Goal: Obtain resource: Obtain resource

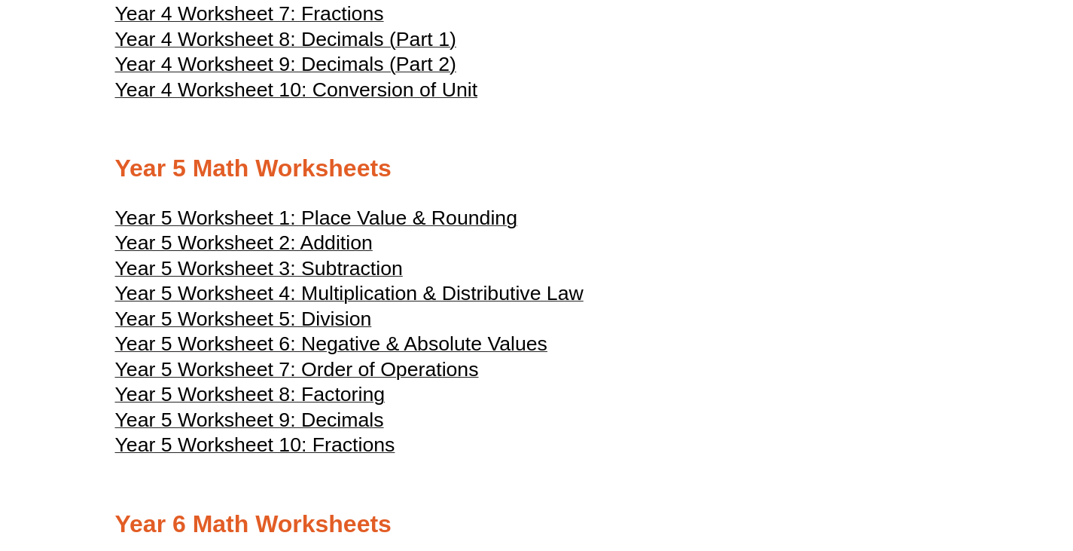
scroll to position [2126, 0]
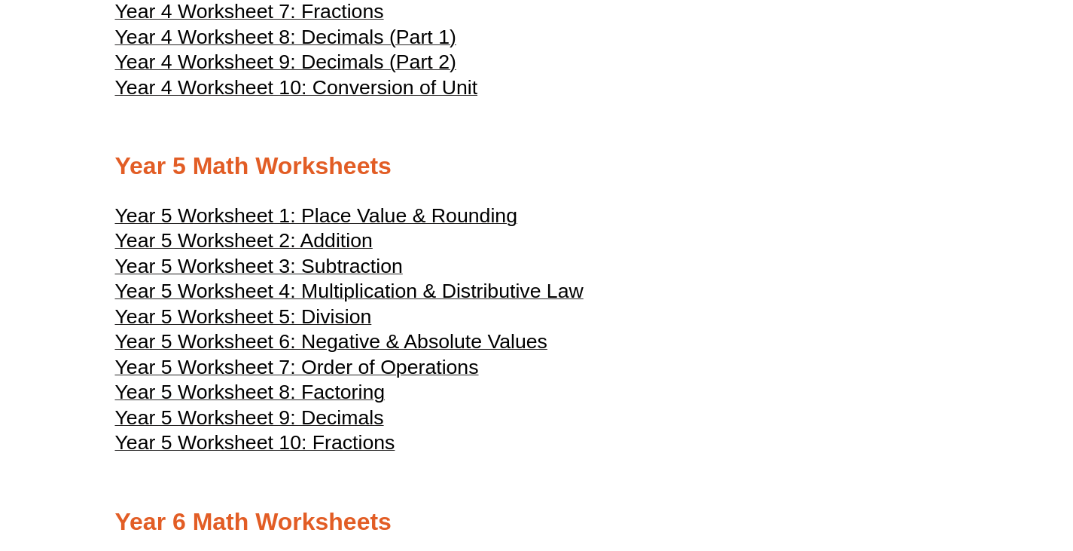
click at [371, 453] on span "Year 5 Worksheet 10: Fractions" at bounding box center [255, 442] width 280 height 23
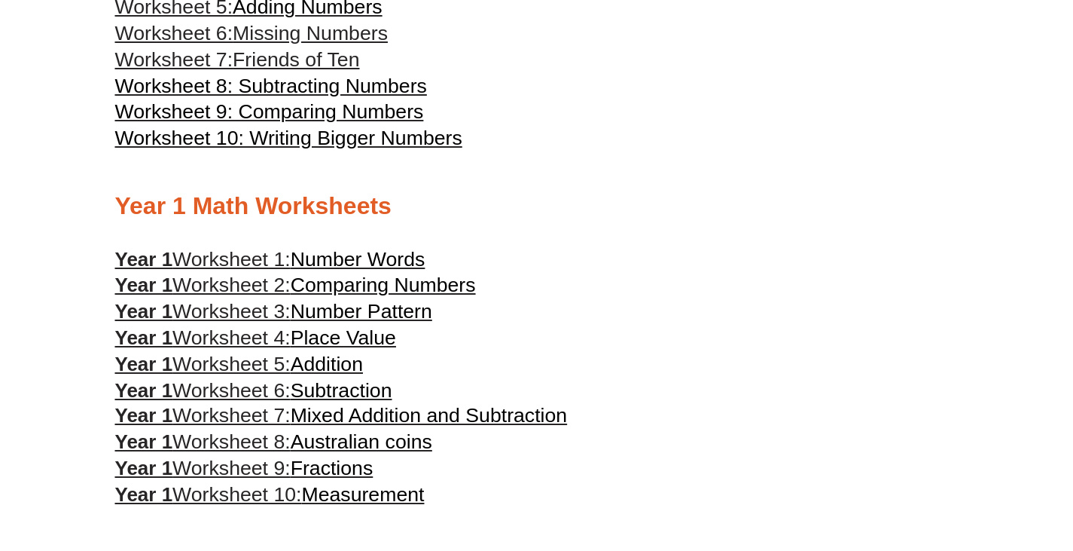
scroll to position [644, 0]
click at [371, 473] on span "Fractions" at bounding box center [332, 468] width 83 height 23
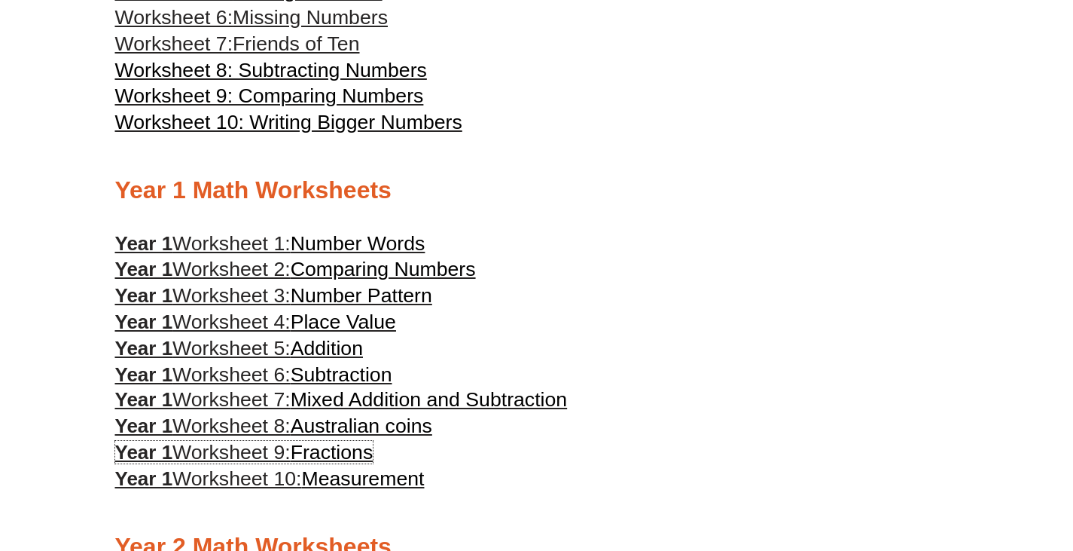
scroll to position [666, 0]
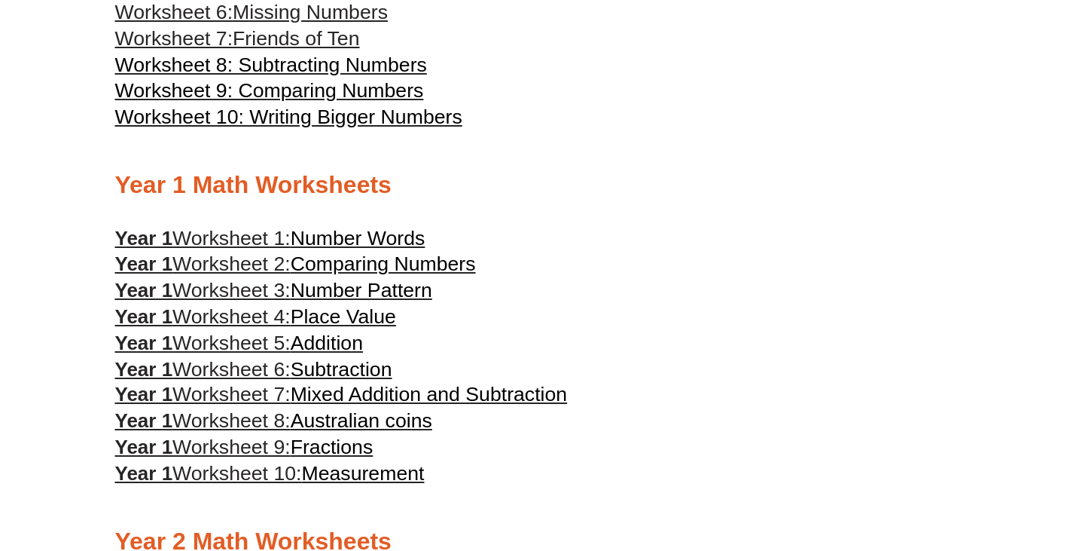
click at [387, 484] on span "Measurement" at bounding box center [362, 473] width 123 height 23
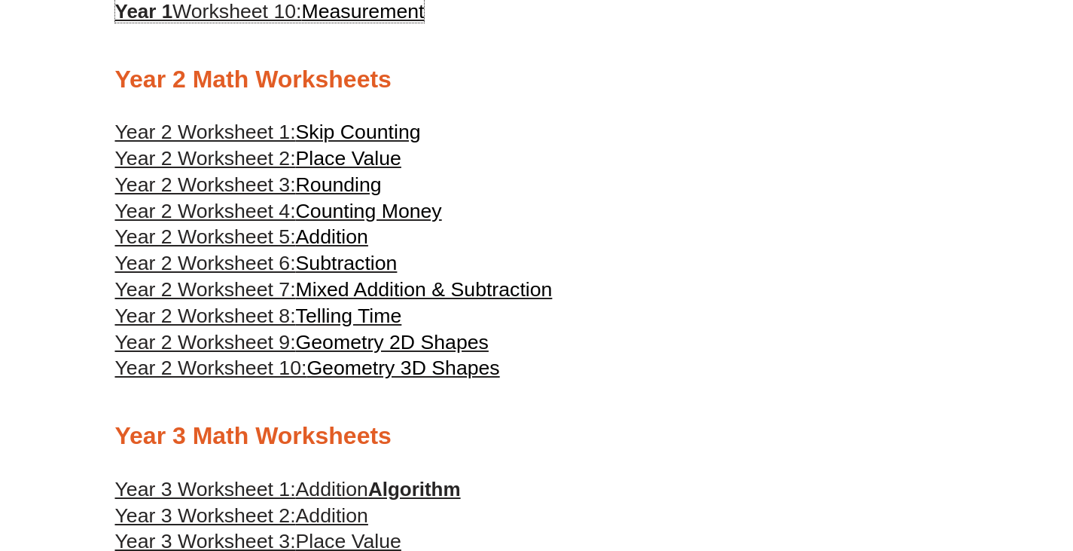
scroll to position [1128, 0]
click at [378, 157] on span "Place Value" at bounding box center [348, 157] width 105 height 23
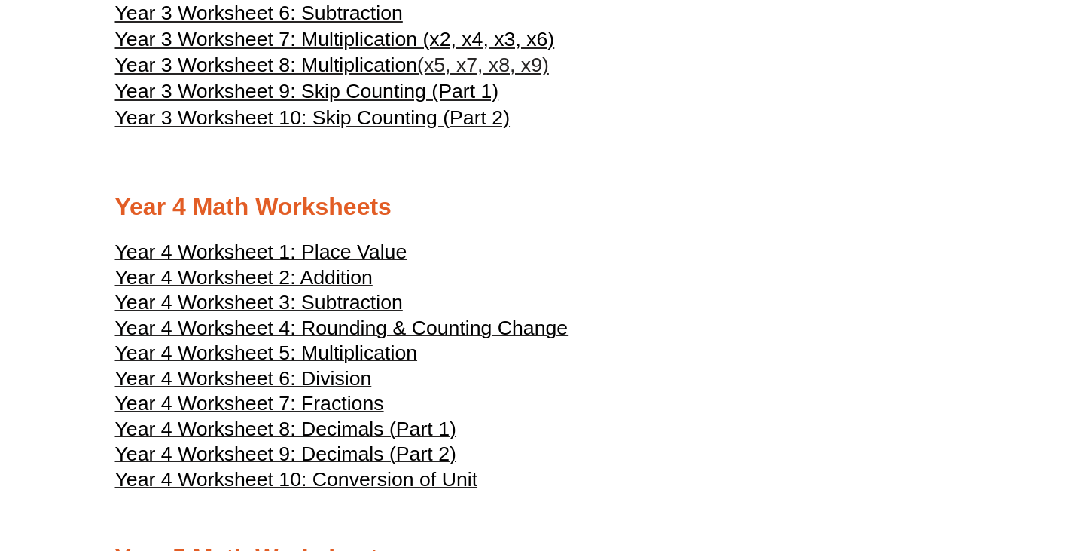
scroll to position [1734, 0]
click at [363, 412] on span "Year 4 Worksheet 7: Fractions" at bounding box center [249, 403] width 269 height 23
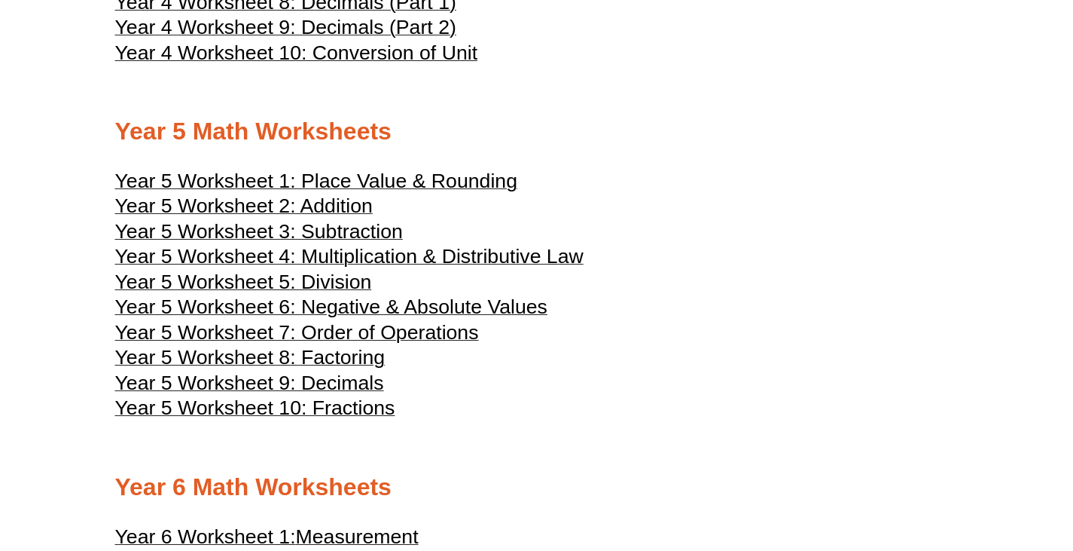
scroll to position [2162, 0]
click at [467, 343] on span "Year 5 Worksheet 7: Order of Operations" at bounding box center [297, 331] width 364 height 23
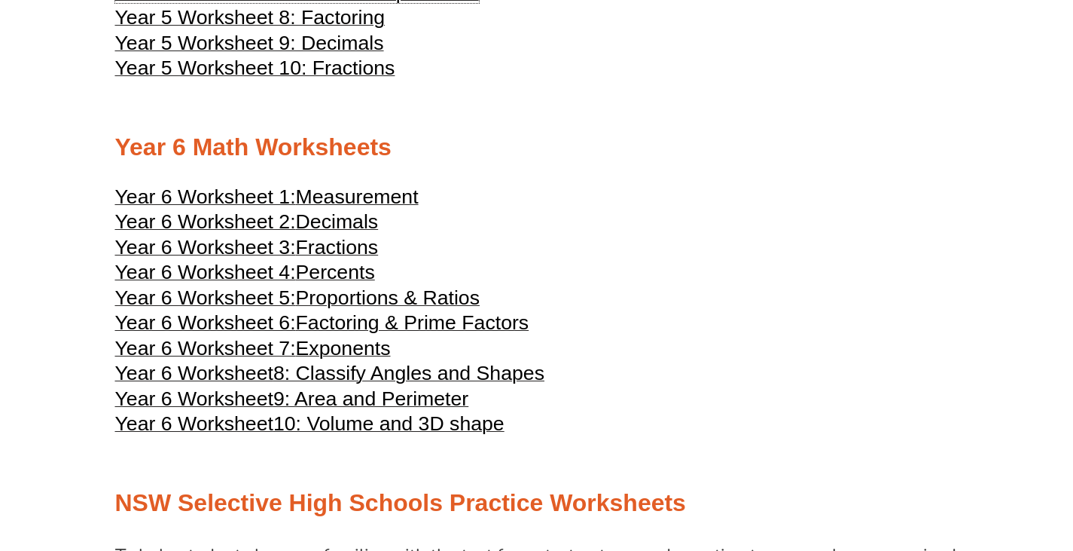
scroll to position [2502, 0]
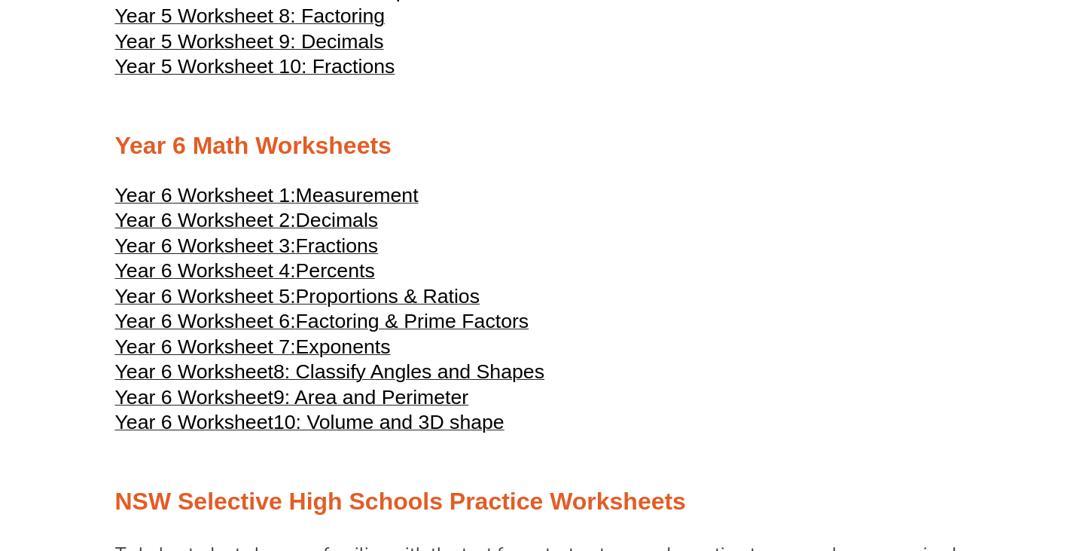
click at [355, 282] on span "Percents" at bounding box center [335, 270] width 79 height 23
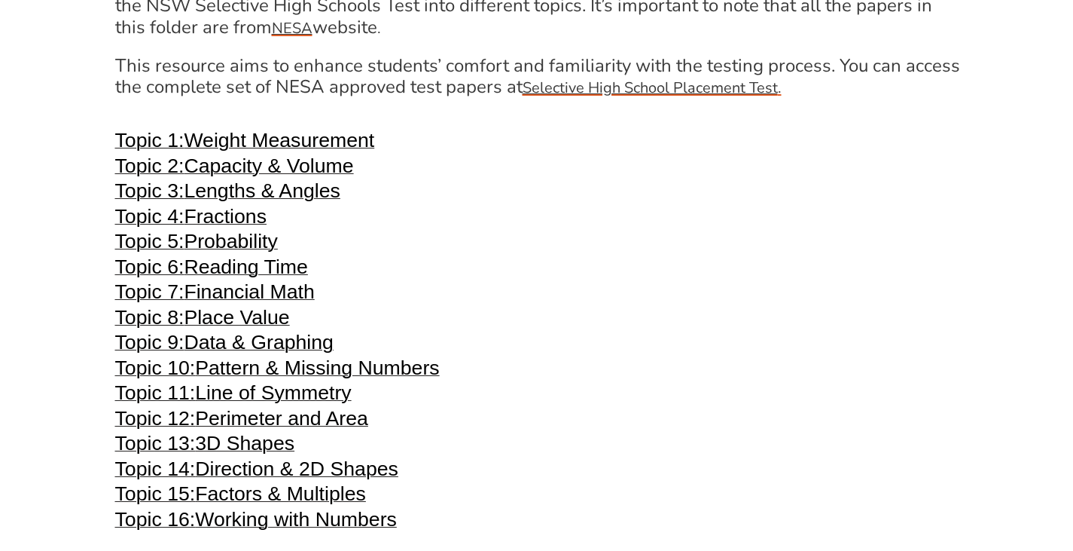
scroll to position [3080, 0]
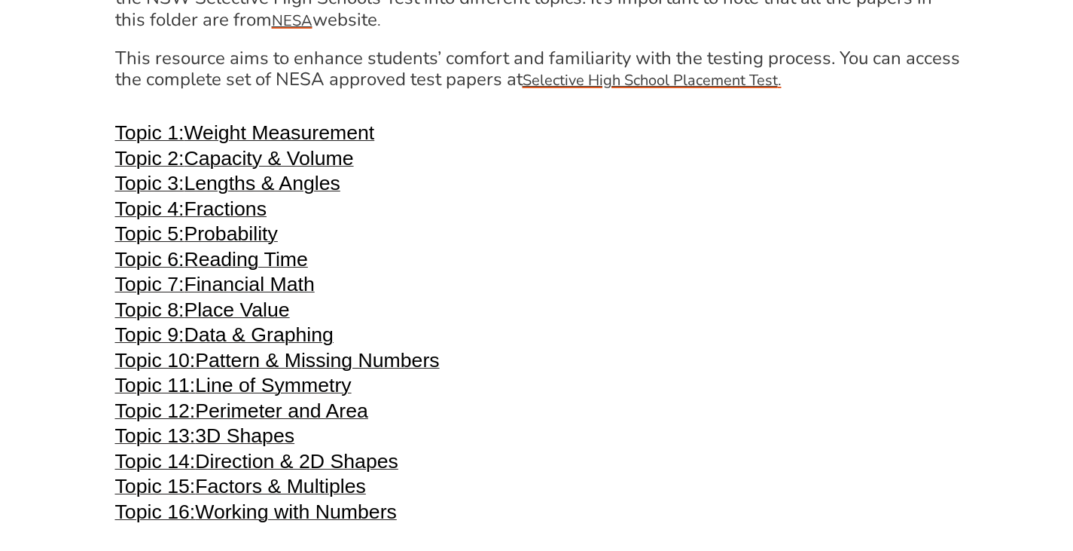
click at [344, 371] on span "Pattern & Missing Numbers" at bounding box center [317, 360] width 244 height 23
click at [245, 220] on span "Fractions" at bounding box center [225, 208] width 83 height 23
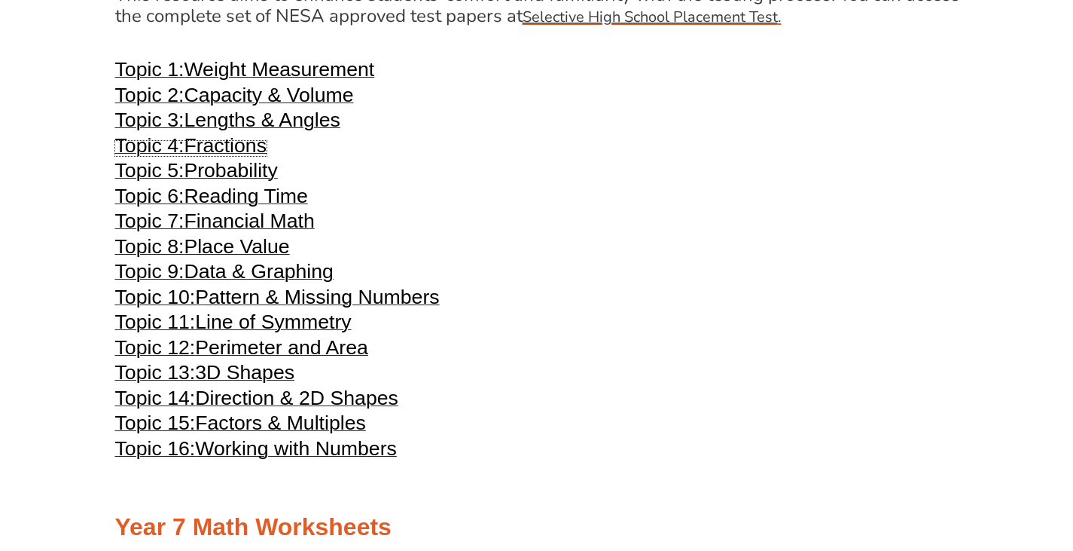
scroll to position [3150, 0]
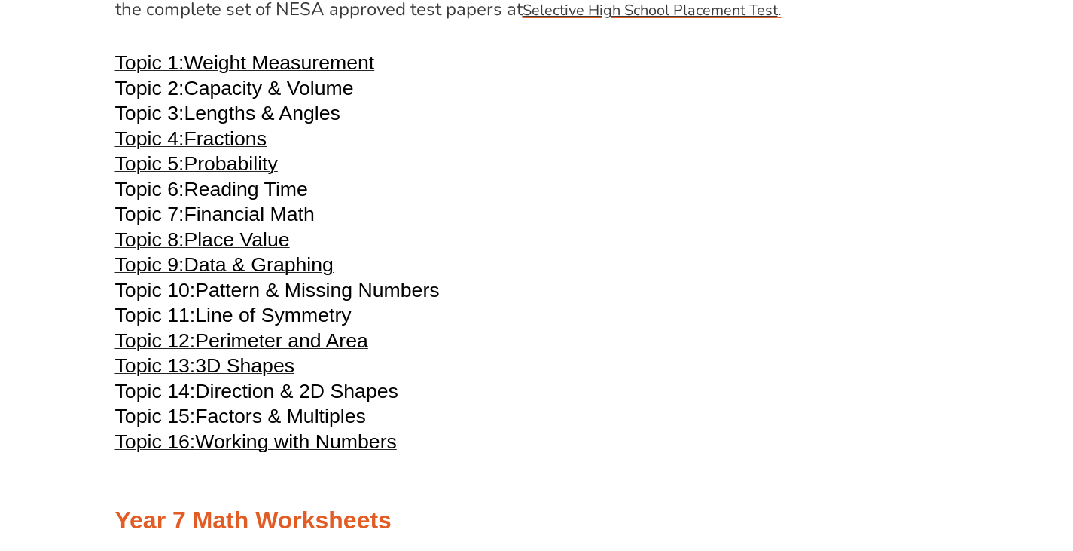
click at [371, 402] on span "Direction & 2D Shapes" at bounding box center [296, 391] width 203 height 23
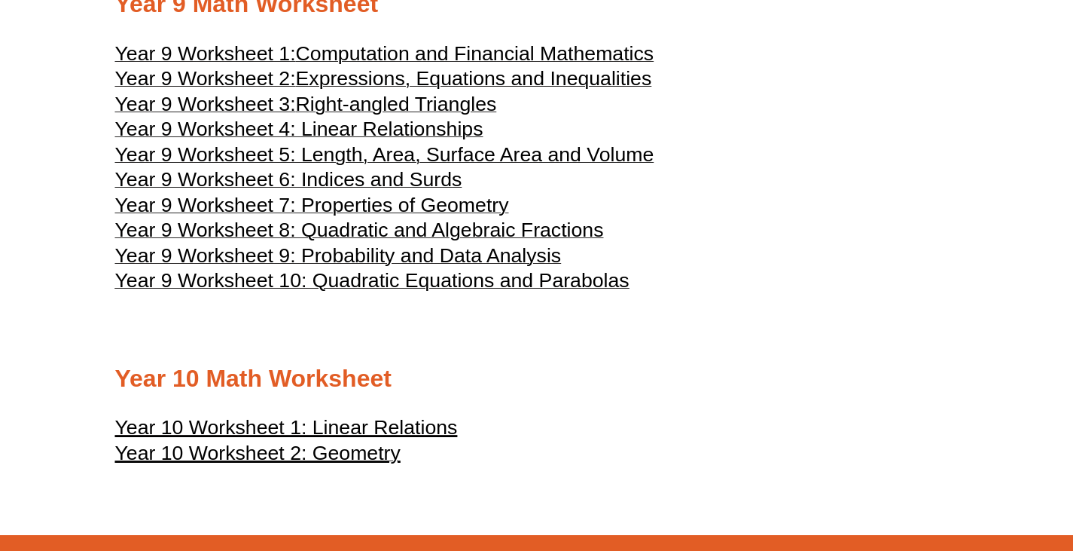
scroll to position [4372, 0]
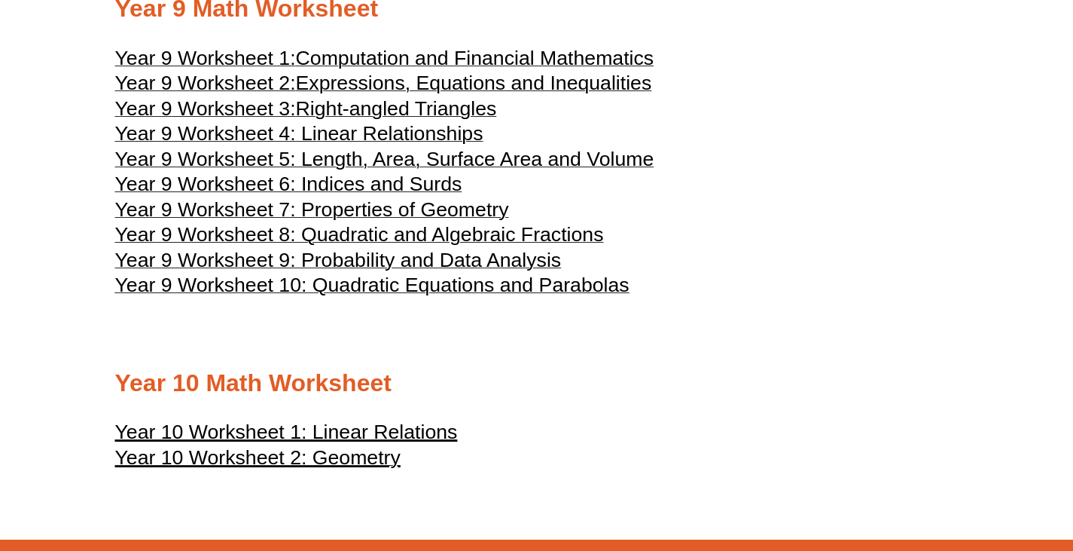
click at [356, 469] on u "Year 10 Worksheet 2: Geometry" at bounding box center [257, 457] width 285 height 23
